Goal: Complete application form

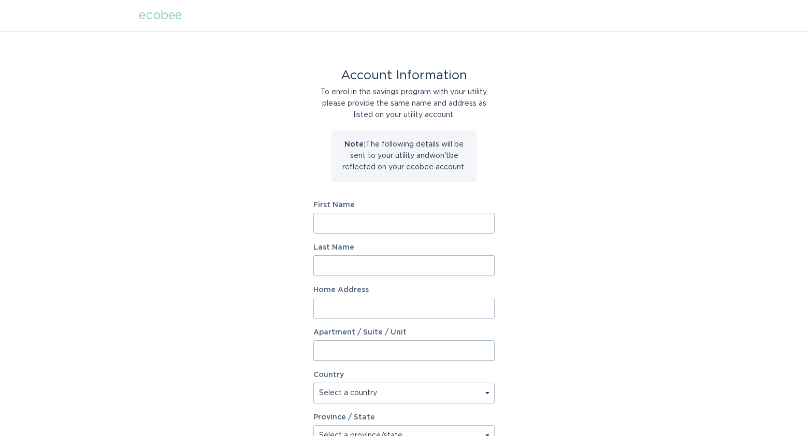
click at [444, 224] on input "First Name" at bounding box center [403, 223] width 181 height 21
type input "[PERSON_NAME]"
type input "[STREET_ADDRESS][PERSON_NAME]"
select select "US"
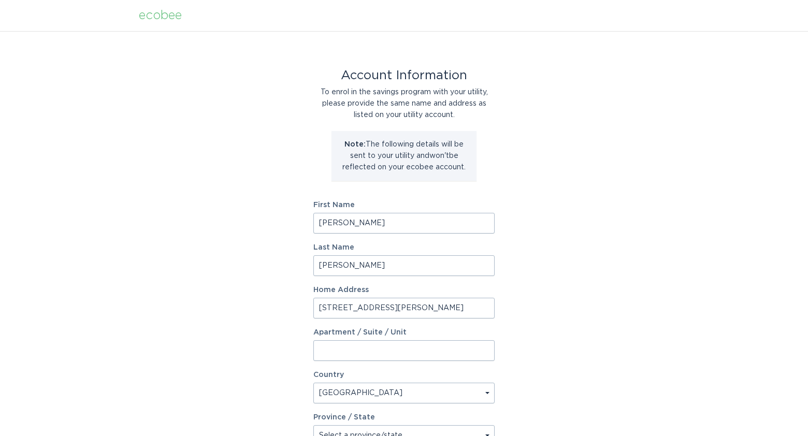
type input "Blacksburg"
type input "24060-1814"
select select "VA"
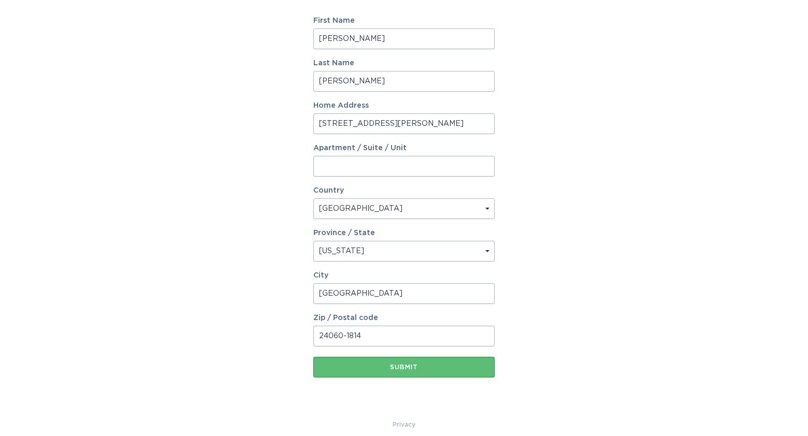
scroll to position [194, 0]
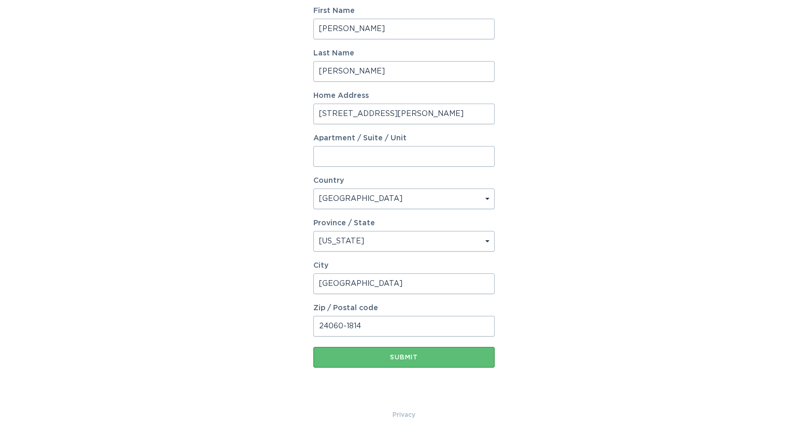
drag, startPoint x: 367, startPoint y: 326, endPoint x: 343, endPoint y: 327, distance: 24.4
click at [343, 327] on input "24060-1814" at bounding box center [403, 326] width 181 height 21
type input "24060"
click at [384, 284] on input "Blacksburg" at bounding box center [403, 284] width 181 height 21
click at [551, 256] on div "Account Information To enrol in the savings program with your utility, please p…" at bounding box center [404, 123] width 808 height 573
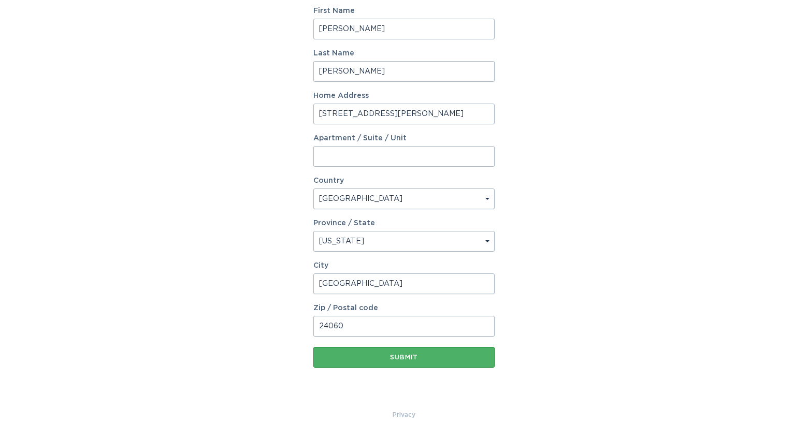
click at [407, 357] on div "Submit" at bounding box center [404, 357] width 171 height 6
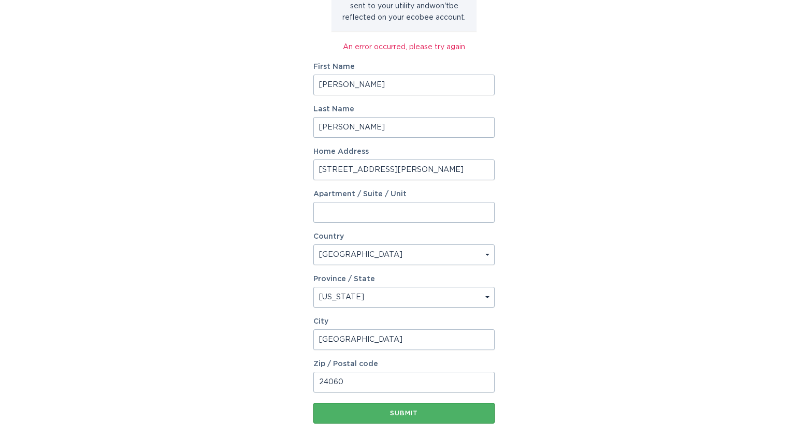
scroll to position [149, 0]
drag, startPoint x: 346, startPoint y: 85, endPoint x: 309, endPoint y: 85, distance: 36.8
click at [309, 85] on div "Account Information To enrol in the savings program with your utility, please p…" at bounding box center [404, 174] width 808 height 584
type input "Marc"
click at [350, 129] on input "Brodsky" at bounding box center [403, 128] width 181 height 21
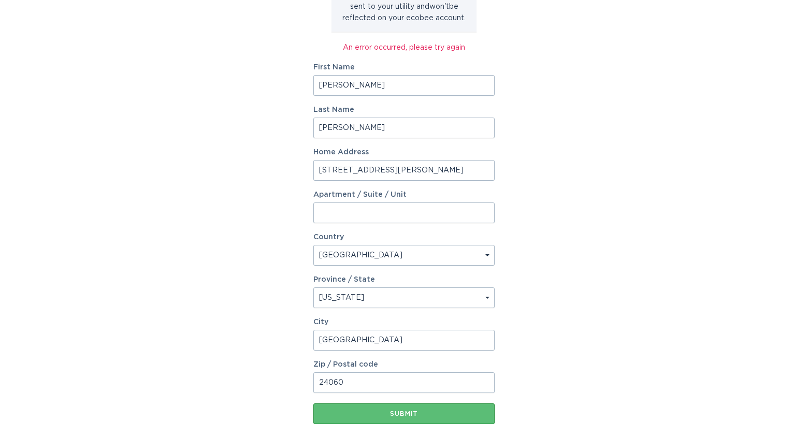
drag, startPoint x: 351, startPoint y: 129, endPoint x: 308, endPoint y: 129, distance: 43.0
click at [308, 129] on div "Account Information To enrol in the savings program with your utility, please p…" at bounding box center [404, 174] width 808 height 584
type input "Brodsky"
click at [332, 172] on input "222 Craig Dr" at bounding box center [403, 170] width 181 height 21
drag, startPoint x: 368, startPoint y: 168, endPoint x: 312, endPoint y: 169, distance: 56.5
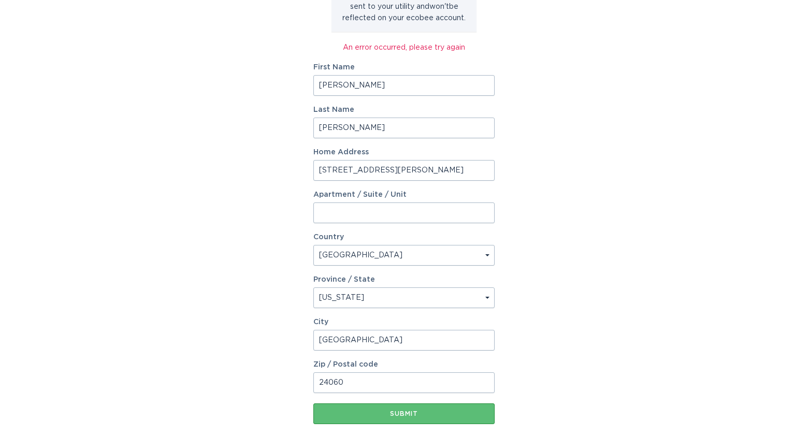
click at [312, 169] on div "Account Information To enrol in the savings program with your utility, please p…" at bounding box center [404, 174] width 808 height 584
type input "222 Craig Dr."
click at [343, 256] on select "Select a country Canada USA" at bounding box center [403, 255] width 181 height 21
click at [313, 245] on select "Select a country Canada USA" at bounding box center [403, 255] width 181 height 21
click at [365, 297] on select "Select a province/state Alabama Alaska American Samoa Arizona Arkansas Californ…" at bounding box center [403, 298] width 181 height 21
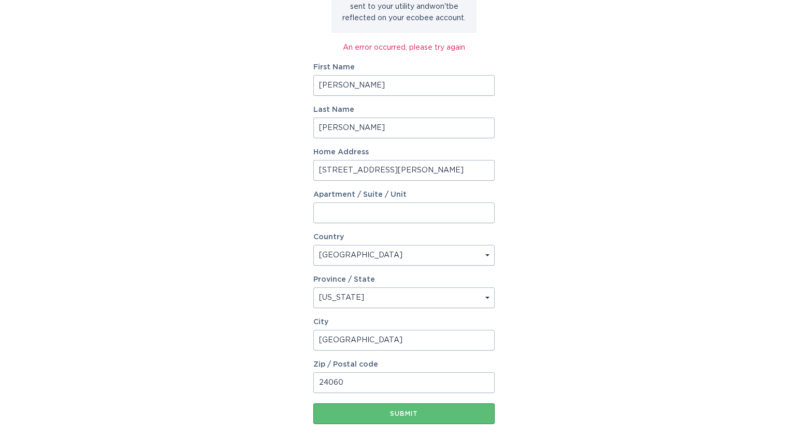
click at [313, 288] on select "Select a province/state Alabama Alaska American Samoa Arizona Arkansas Californ…" at bounding box center [403, 298] width 181 height 21
click at [370, 340] on input "Blacksburg" at bounding box center [403, 340] width 181 height 21
drag, startPoint x: 370, startPoint y: 340, endPoint x: 310, endPoint y: 340, distance: 60.1
click at [310, 340] on div "Account Information To enrol in the savings program with your utility, please p…" at bounding box center [404, 174] width 808 height 584
type input "Blacksburg"
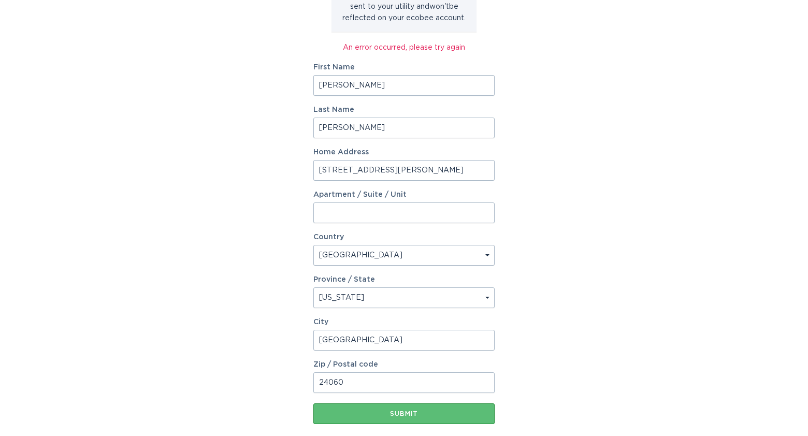
click at [544, 315] on div "Account Information To enrol in the savings program with your utility, please p…" at bounding box center [404, 174] width 808 height 584
click at [431, 410] on button "Submit" at bounding box center [403, 414] width 181 height 21
click at [412, 414] on div "Submit" at bounding box center [404, 414] width 171 height 6
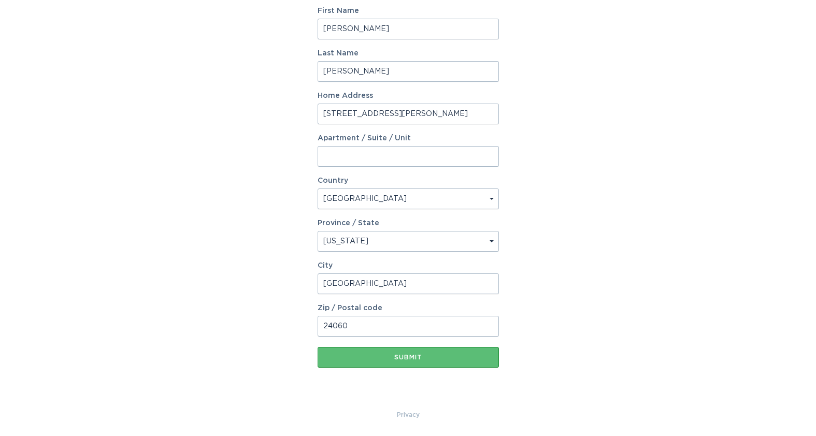
scroll to position [0, 0]
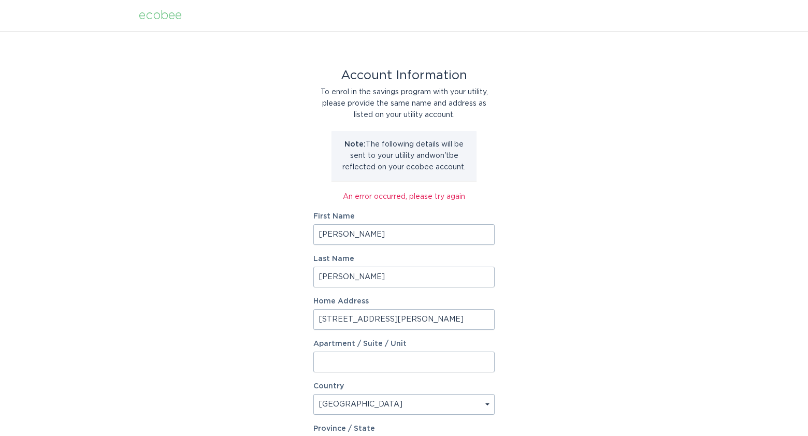
click at [172, 17] on div "ecobee" at bounding box center [160, 15] width 43 height 11
click at [169, 17] on div "ecobee" at bounding box center [160, 15] width 43 height 11
click at [169, 16] on div "ecobee" at bounding box center [160, 15] width 43 height 11
click at [162, 10] on div "ecobee" at bounding box center [160, 15] width 43 height 11
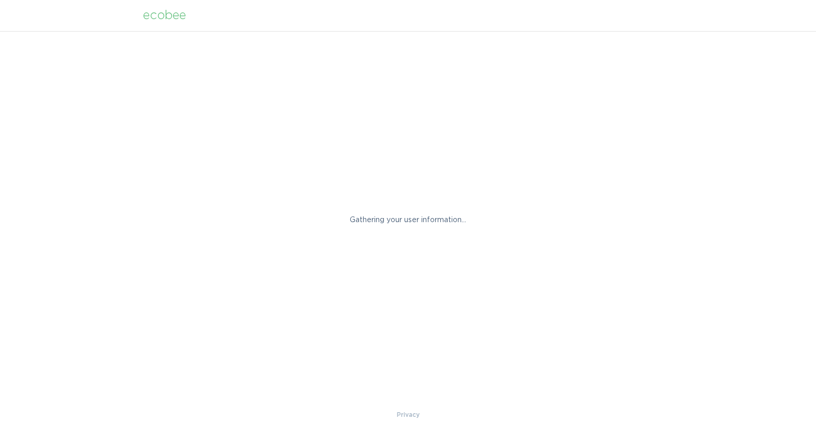
click at [165, 15] on div "ecobee" at bounding box center [164, 15] width 43 height 11
click at [168, 17] on div "ecobee" at bounding box center [164, 15] width 43 height 11
click at [168, 16] on div "ecobee" at bounding box center [164, 15] width 43 height 11
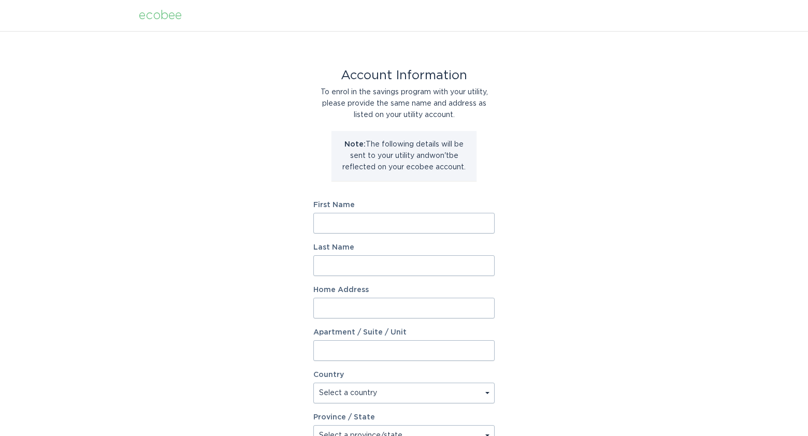
click at [433, 228] on input "First Name" at bounding box center [403, 223] width 181 height 21
type input "Marc"
type input "Brodsky"
type input "222 Craig Dr"
select select "US"
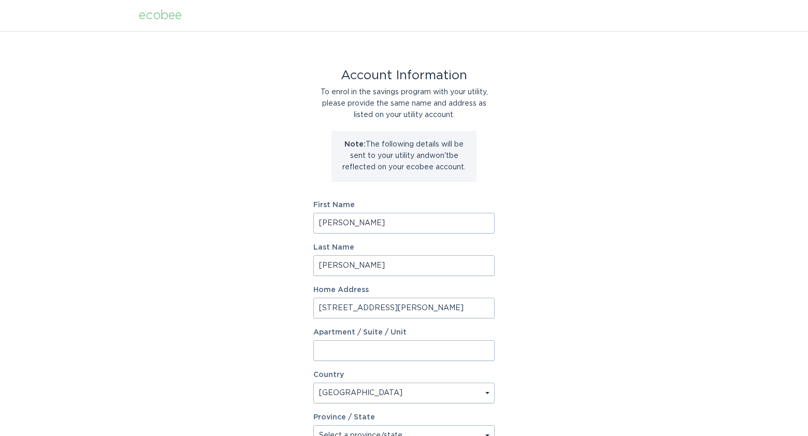
type input "Blacksburg"
type input "24060-1814"
select select "VA"
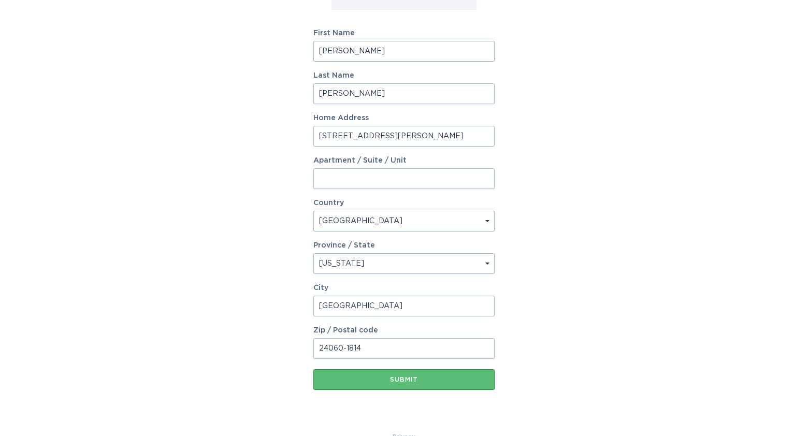
scroll to position [194, 0]
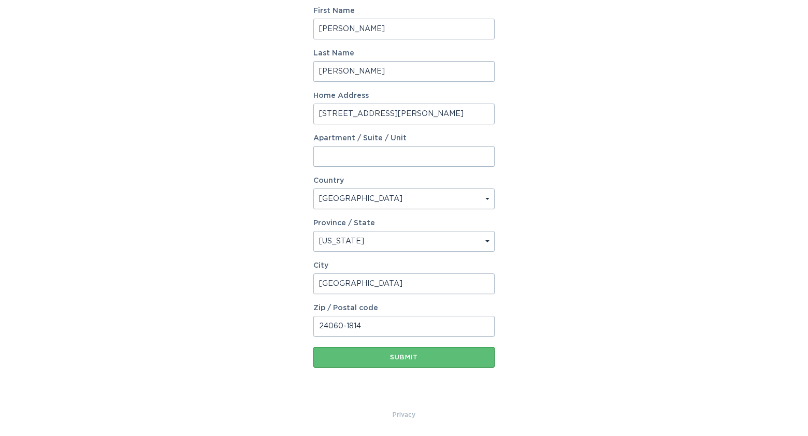
drag, startPoint x: 364, startPoint y: 327, endPoint x: 342, endPoint y: 327, distance: 21.8
click at [342, 327] on input "24060-1814" at bounding box center [403, 326] width 181 height 21
type input "24060"
click at [577, 214] on div "Account Information To enrol in the savings program with your utility, please p…" at bounding box center [404, 123] width 808 height 573
click at [430, 356] on div "Submit" at bounding box center [404, 357] width 171 height 6
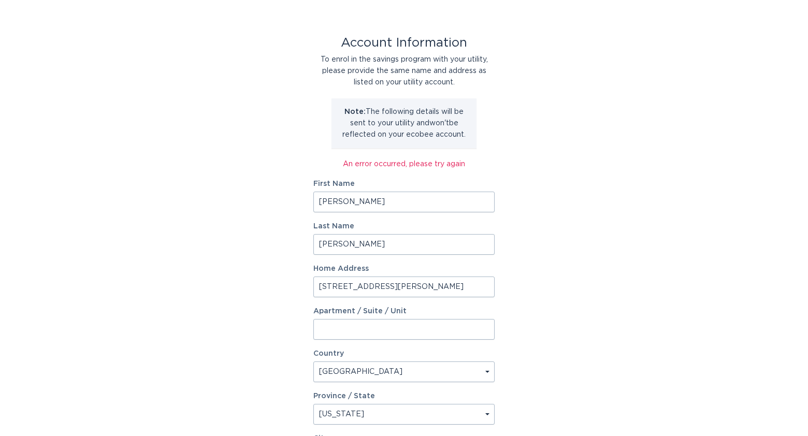
scroll to position [30, 0]
